Goal: Task Accomplishment & Management: Use online tool/utility

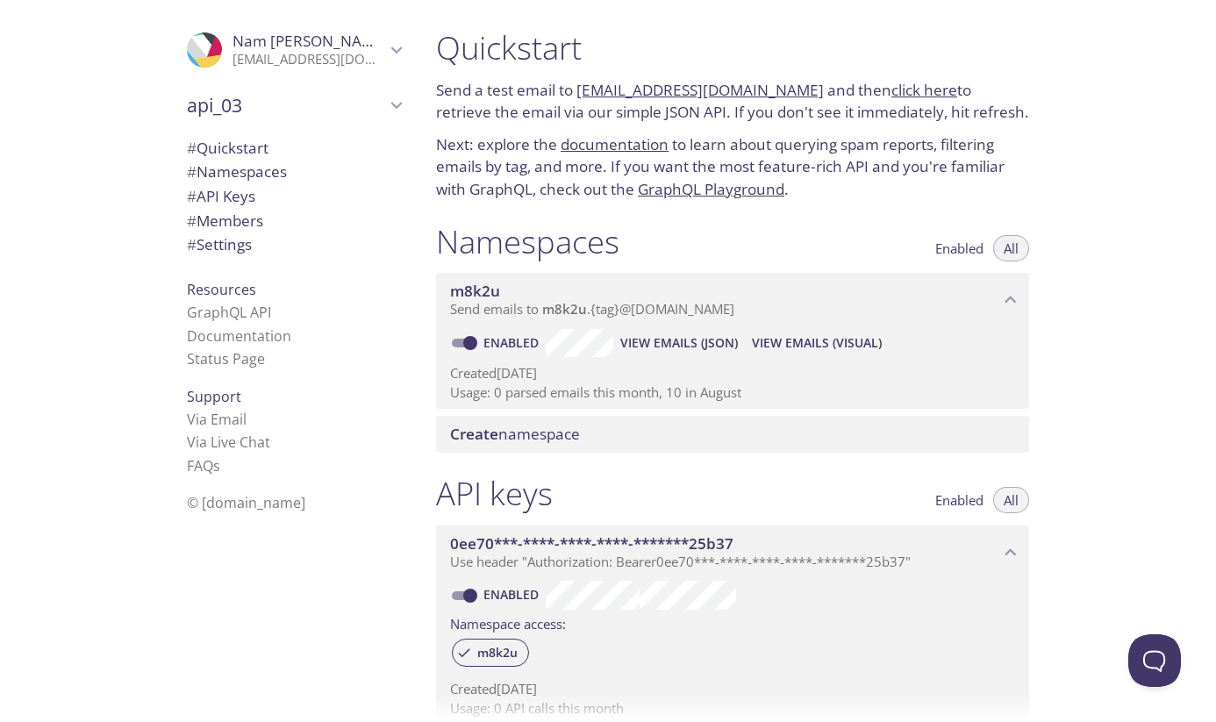
drag, startPoint x: 800, startPoint y: 97, endPoint x: 578, endPoint y: 98, distance: 222.0
click at [578, 98] on p "Send a test email to m8k2u.test@inbox.testmail.app and then click here to retri…" at bounding box center [732, 101] width 593 height 45
copy link "[EMAIL_ADDRESS][DOMAIN_NAME]"
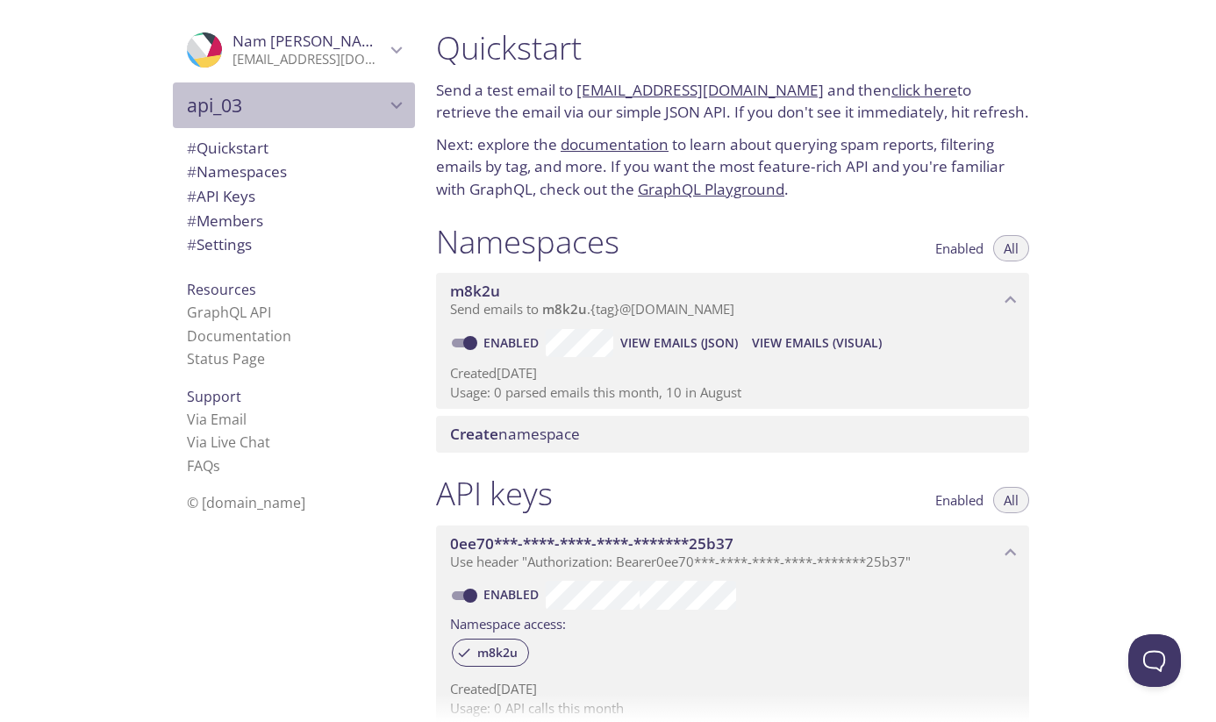
click at [395, 103] on icon "api_03" at bounding box center [396, 105] width 23 height 23
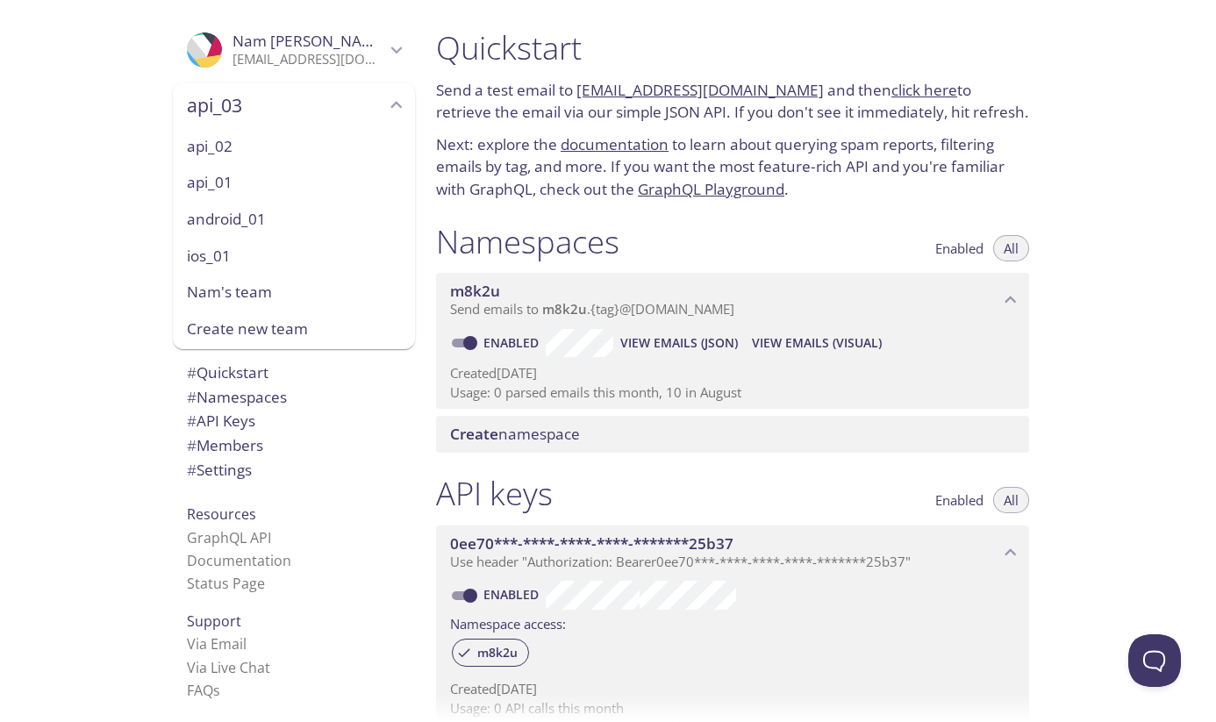
click at [218, 224] on span "android_01" at bounding box center [294, 219] width 214 height 23
type input "android_01"
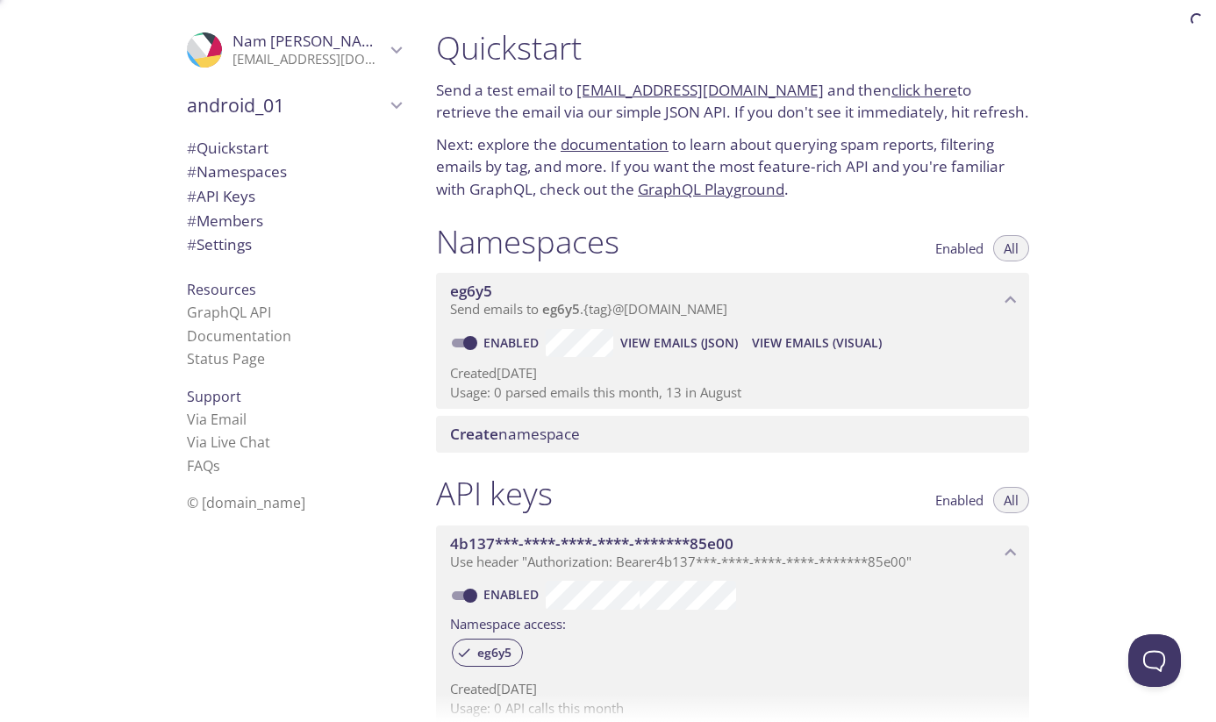
scroll to position [28, 0]
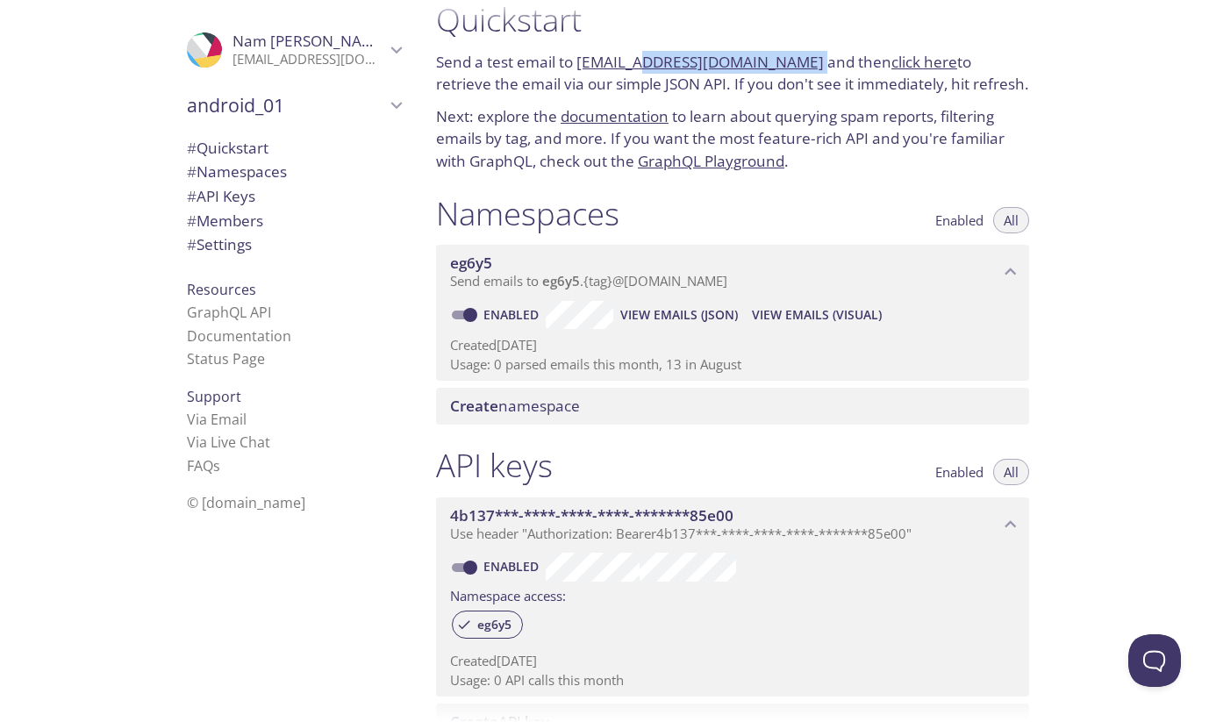
drag, startPoint x: 795, startPoint y: 65, endPoint x: 636, endPoint y: 61, distance: 158.8
click at [636, 61] on p "Send a test email to eg6y5.test@inbox.testmail.app and then click here to retri…" at bounding box center [732, 73] width 593 height 45
drag, startPoint x: 576, startPoint y: 64, endPoint x: 791, endPoint y: 59, distance: 215.0
click at [791, 59] on p "Send a test email to eg6y5.test@inbox.testmail.app and then click here to retri…" at bounding box center [732, 73] width 593 height 45
copy link "eg6y5.test@inbox.testmail.app"
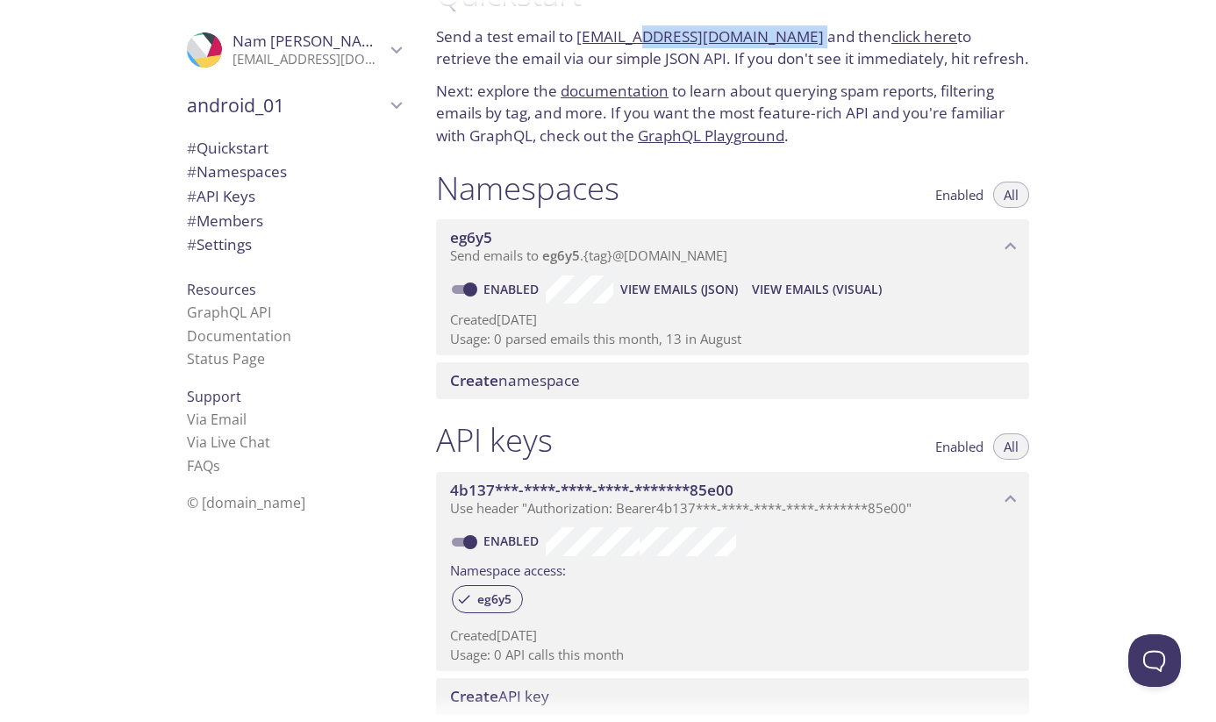
scroll to position [0, 0]
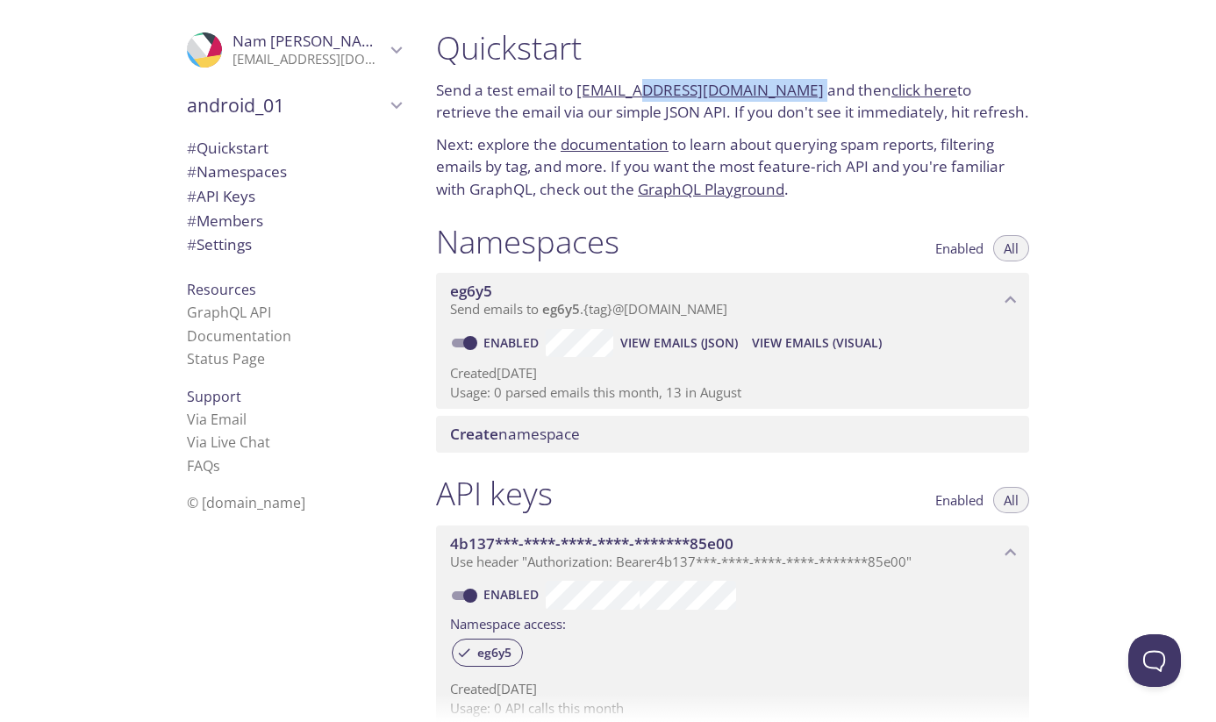
click at [905, 87] on link "click here" at bounding box center [924, 90] width 66 height 20
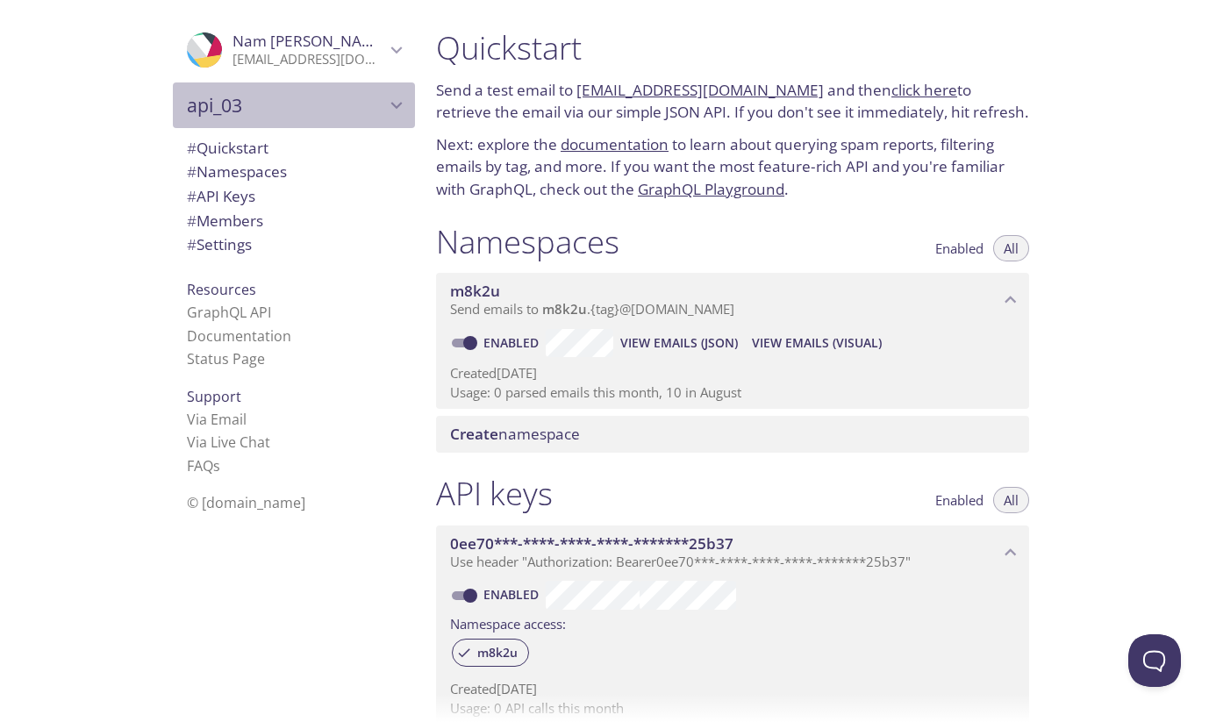
click at [325, 97] on span "api_03" at bounding box center [286, 105] width 198 height 25
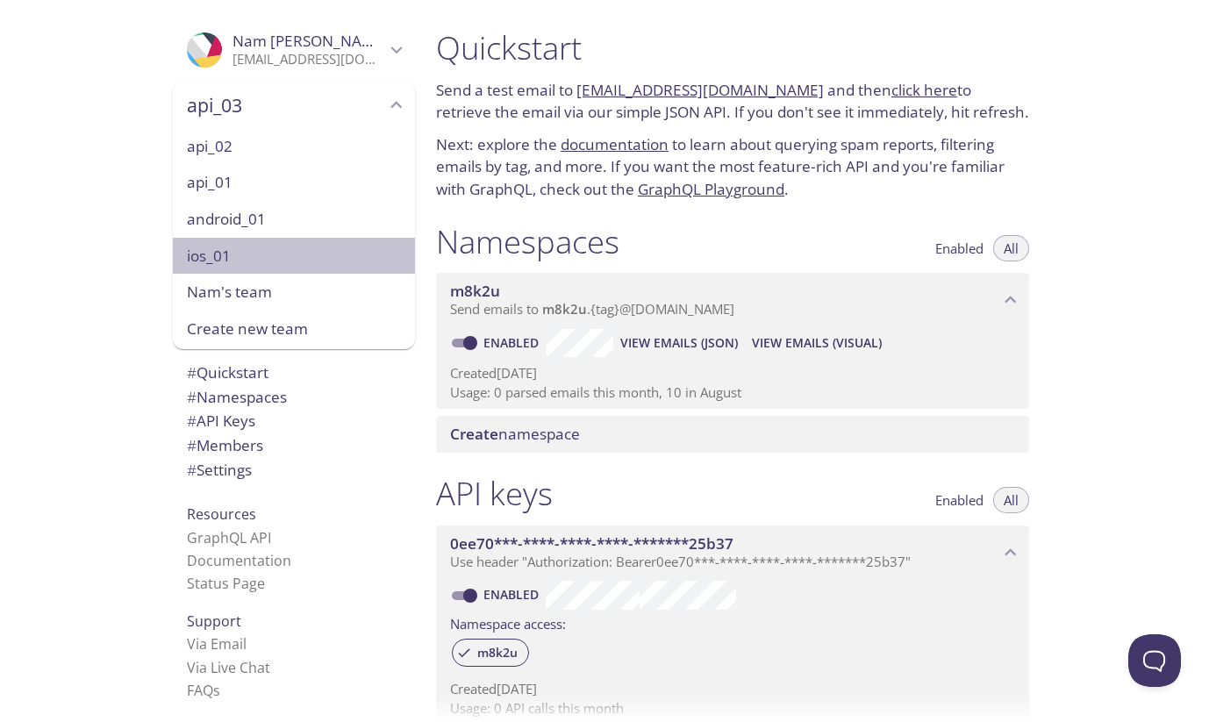
click at [261, 252] on span "ios_01" at bounding box center [294, 256] width 214 height 23
type input "ios_01"
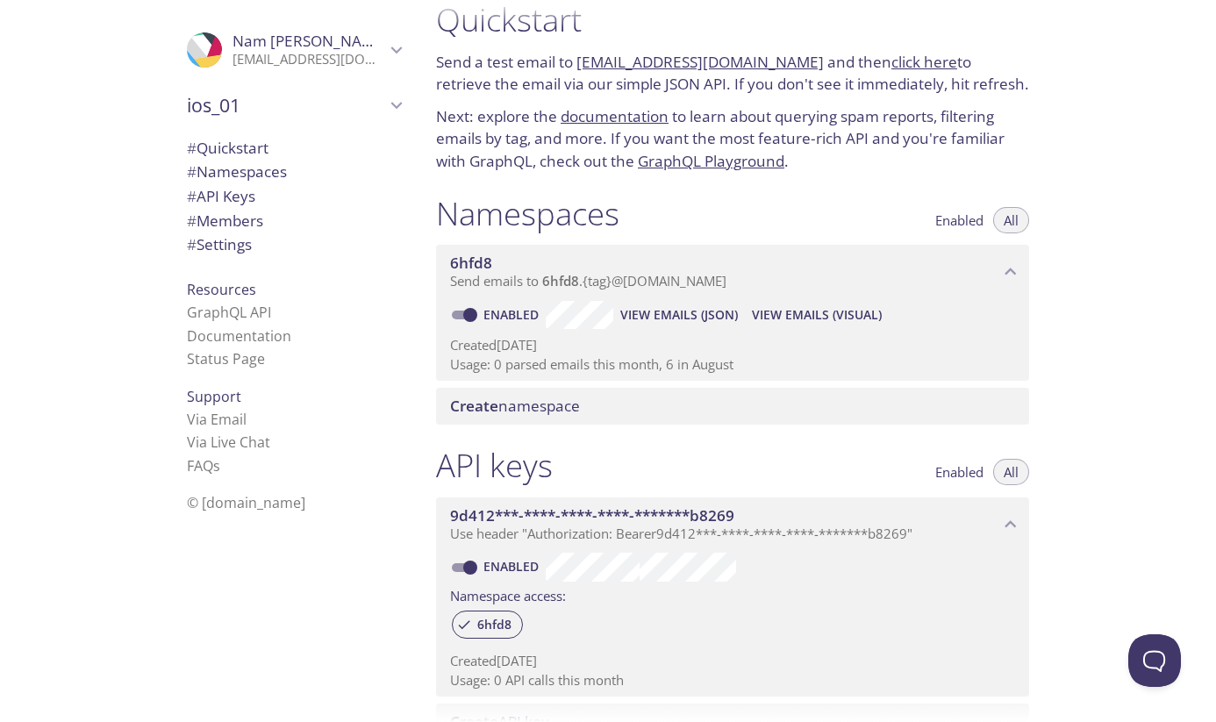
drag, startPoint x: 794, startPoint y: 66, endPoint x: 582, endPoint y: 65, distance: 212.3
click at [582, 65] on p "Send a test email to [EMAIL_ADDRESS][DOMAIN_NAME] and then click here to retrie…" at bounding box center [732, 73] width 593 height 45
copy link "[EMAIL_ADDRESS][DOMAIN_NAME]"
click at [754, 58] on link "[EMAIL_ADDRESS][DOMAIN_NAME]" at bounding box center [699, 62] width 247 height 20
click at [898, 64] on link "click here" at bounding box center [924, 62] width 66 height 20
